Goal: Contribute content: Add original content to the website for others to see

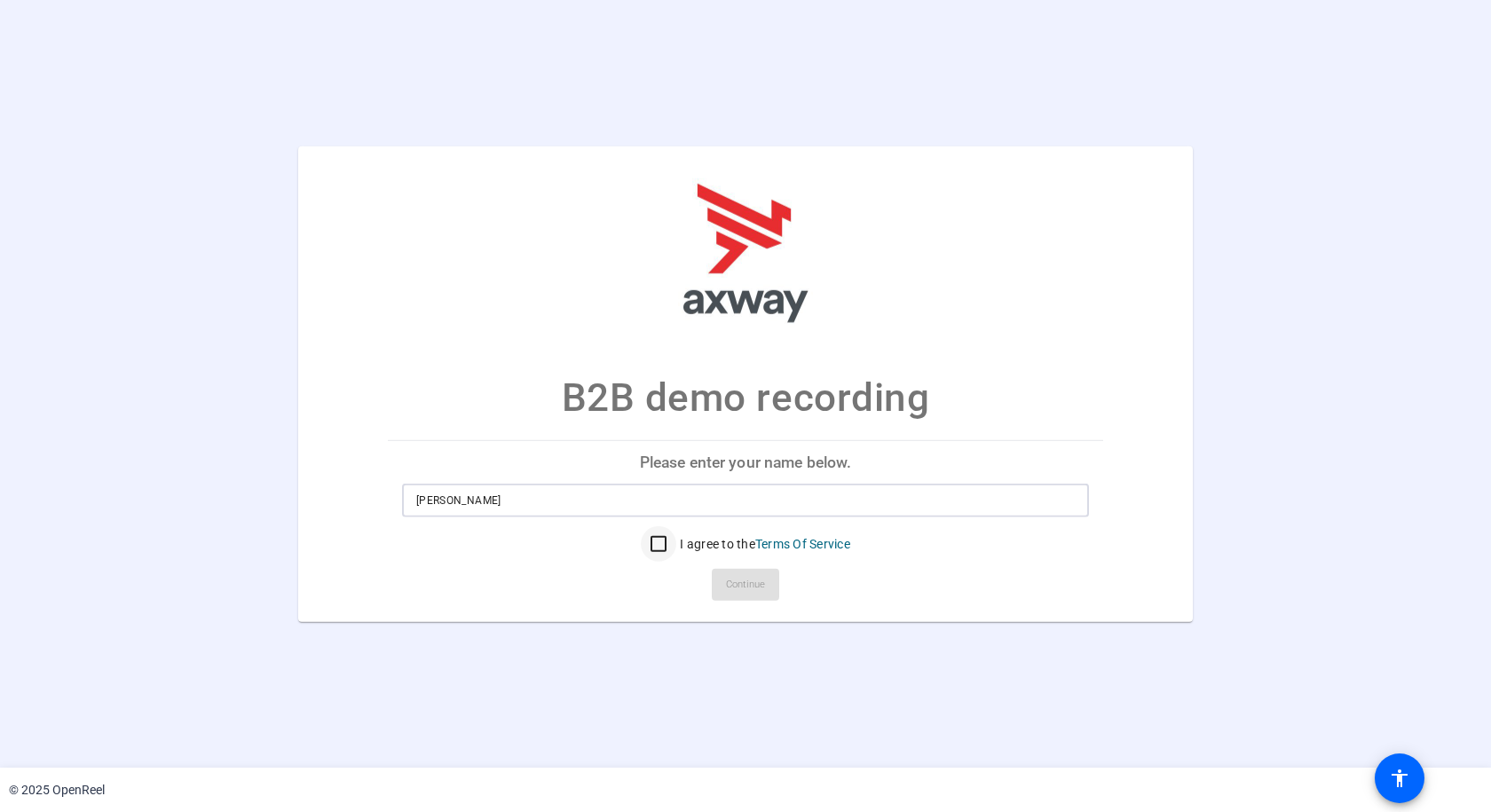
type input "[PERSON_NAME]"
click at [661, 538] on input "I agree to the Terms Of Service" at bounding box center [659, 544] width 36 height 36
checkbox input "true"
click at [747, 591] on span "Continue" at bounding box center [745, 585] width 39 height 27
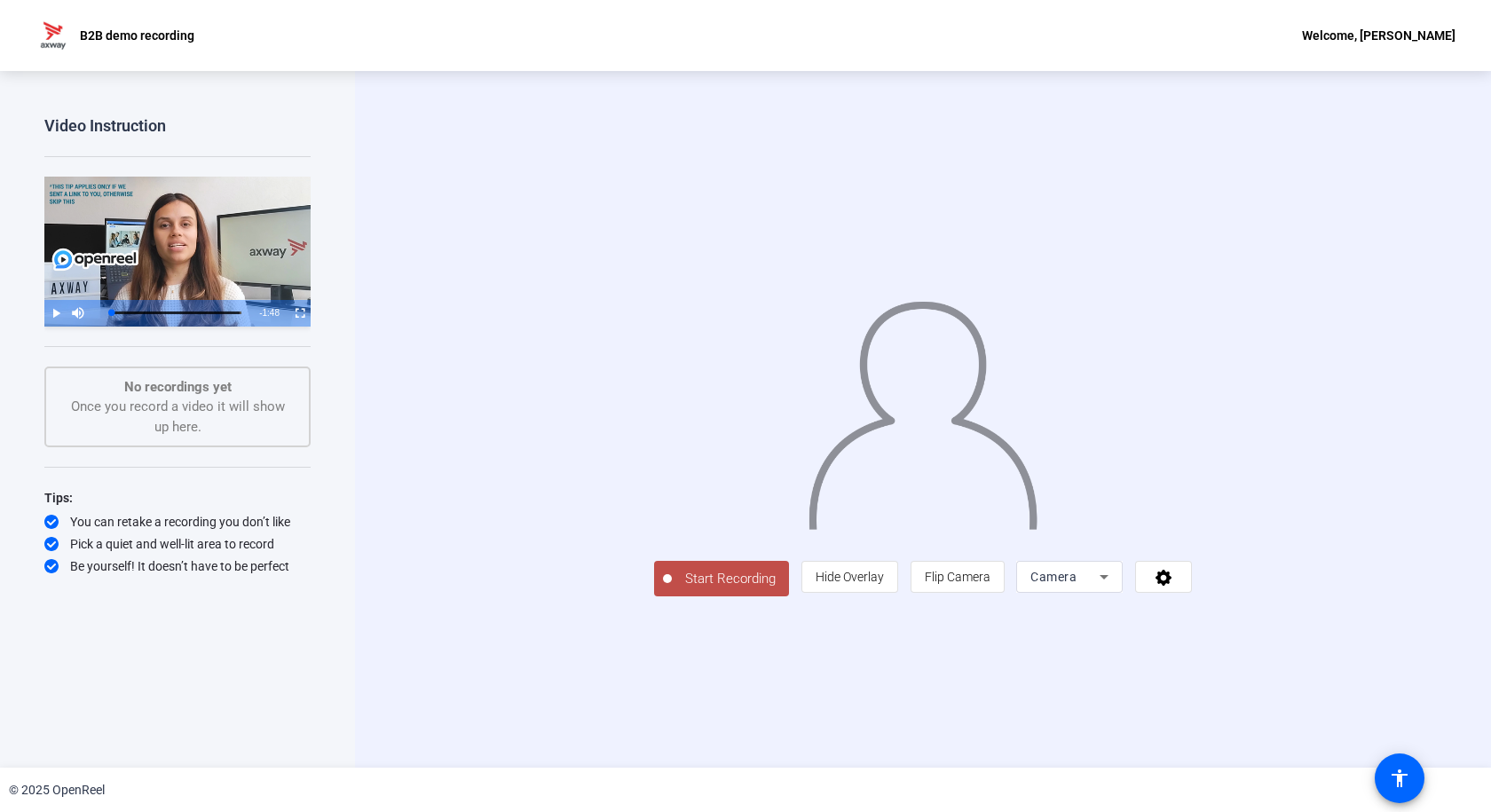
click at [1345, 31] on div "Welcome, [PERSON_NAME]" at bounding box center [1379, 36] width 154 height 22
click at [105, 33] on div at bounding box center [745, 406] width 1491 height 812
click at [31, 40] on div "B2B demo recording Welcome, [PERSON_NAME]" at bounding box center [745, 35] width 1491 height 71
click at [1100, 587] on div "Camera" at bounding box center [1065, 577] width 69 height 22
click at [1296, 644] on span "Screen And Camera" at bounding box center [1283, 652] width 93 height 42
